Goal: Book appointment/travel/reservation

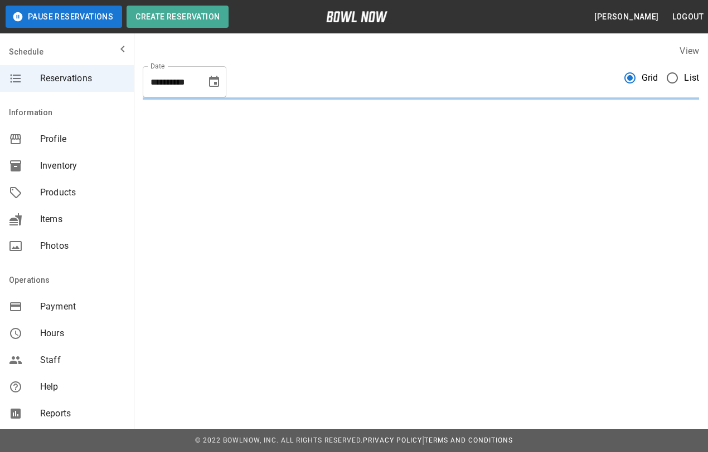
click at [684, 80] on span "List" at bounding box center [691, 77] width 15 height 13
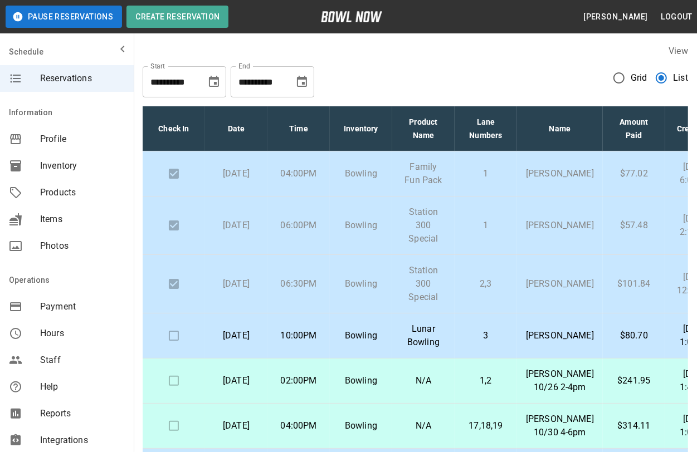
click at [478, 359] on td "3" at bounding box center [486, 336] width 62 height 45
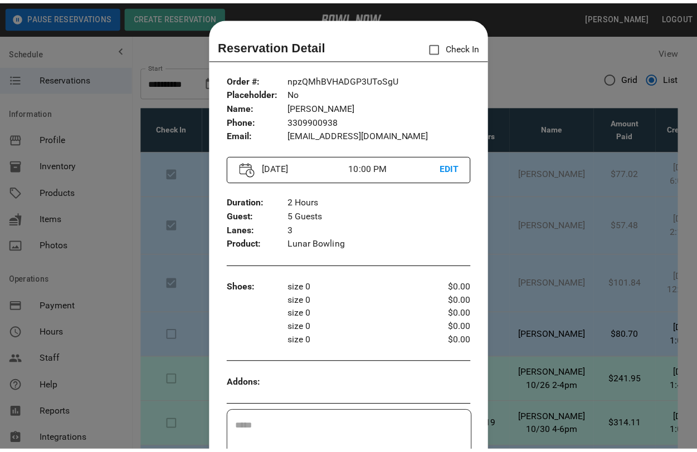
scroll to position [18, 0]
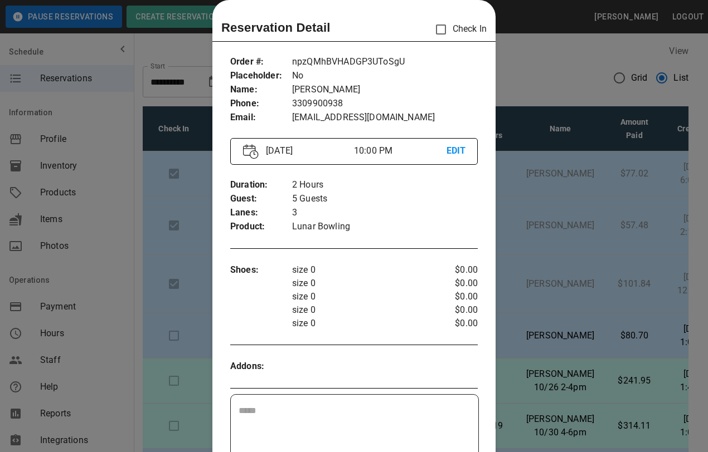
click at [541, 68] on div at bounding box center [354, 226] width 708 height 452
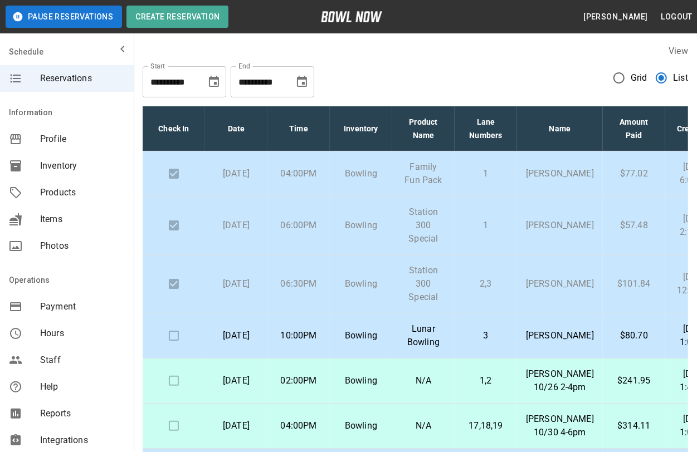
scroll to position [70, 0]
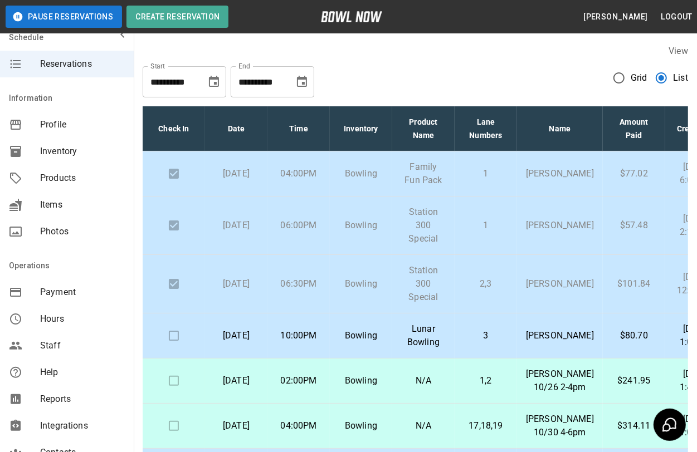
scroll to position [28, 0]
